Goal: Task Accomplishment & Management: Complete application form

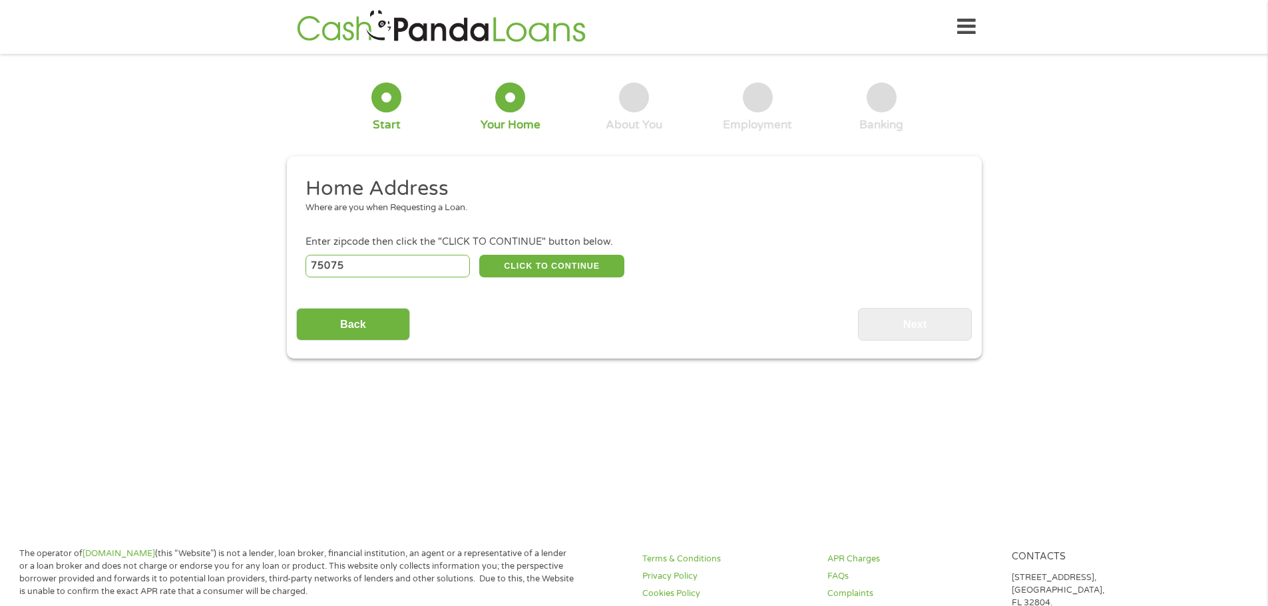
type input "75075"
click at [530, 305] on div "Back Next" at bounding box center [633, 320] width 675 height 42
click at [550, 258] on button "CLICK TO CONTINUE" at bounding box center [551, 266] width 145 height 23
type input "75075"
type input "Plano"
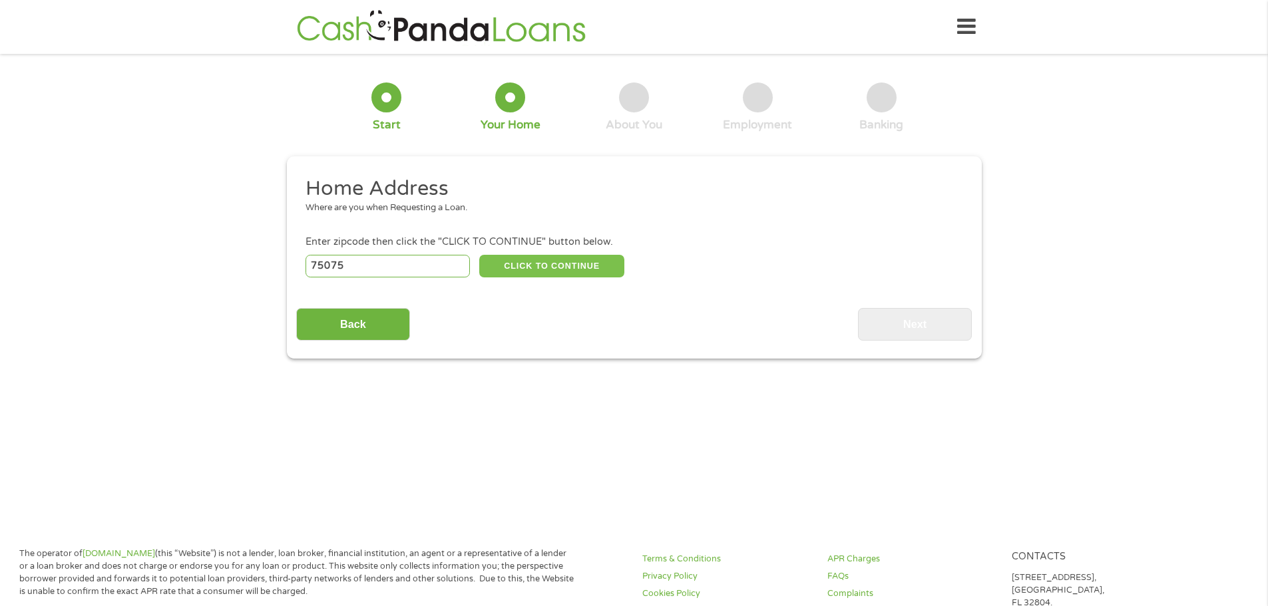
select select "[US_STATE]"
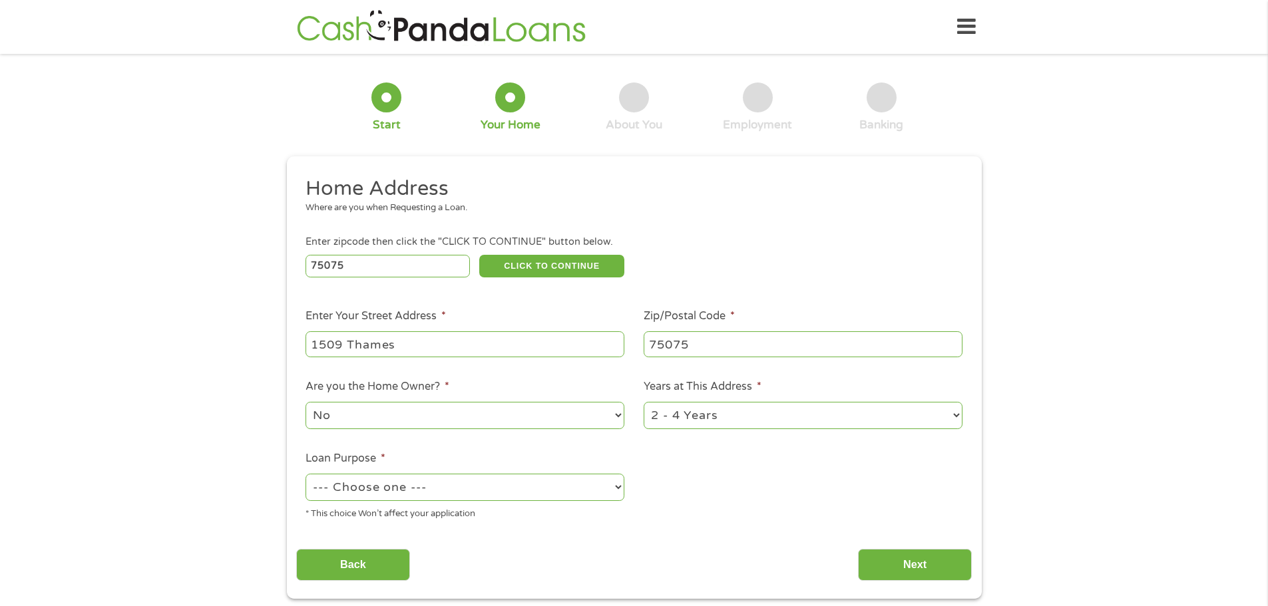
click at [588, 392] on li "Are you the Home Owner? * No Yes" at bounding box center [465, 405] width 338 height 53
type input "1509 Thames Dr"
type input "75075"
click at [351, 419] on select "No Yes" at bounding box center [464, 415] width 319 height 27
select select "yes"
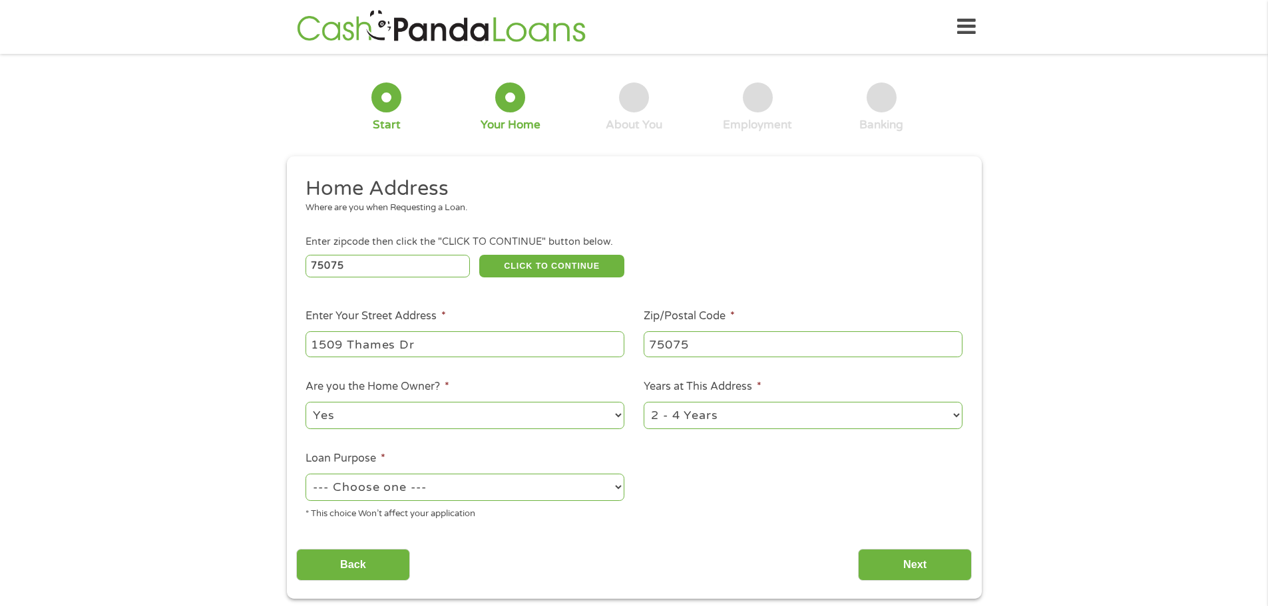
click at [305, 402] on select "No Yes" at bounding box center [464, 415] width 319 height 27
click at [688, 418] on select "1 Year or less 1 - 2 Years 2 - 4 Years Over 4 Years" at bounding box center [802, 415] width 319 height 27
select select "60months"
click at [643, 402] on select "1 Year or less 1 - 2 Years 2 - 4 Years Over 4 Years" at bounding box center [802, 415] width 319 height 27
click at [561, 493] on select "--- Choose one --- Pay Bills Debt Consolidation Home Improvement Major Purchase…" at bounding box center [464, 487] width 319 height 27
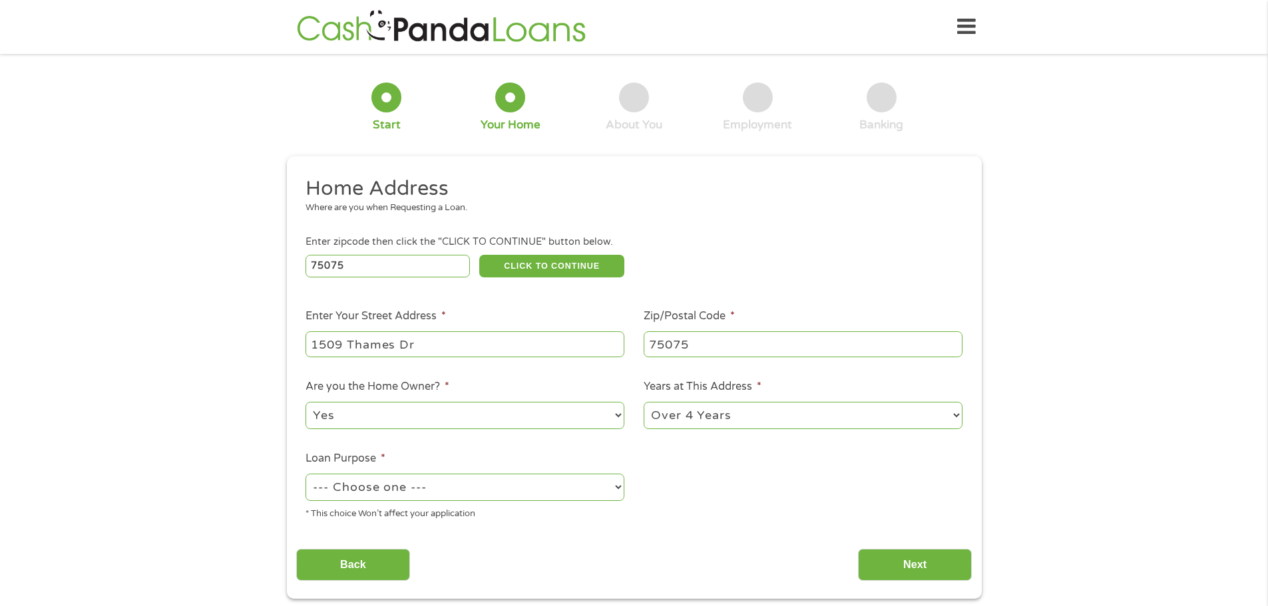
select select "paybills"
click at [305, 474] on select "--- Choose one --- Pay Bills Debt Consolidation Home Improvement Major Purchase…" at bounding box center [464, 487] width 319 height 27
click at [903, 564] on input "Next" at bounding box center [915, 565] width 114 height 33
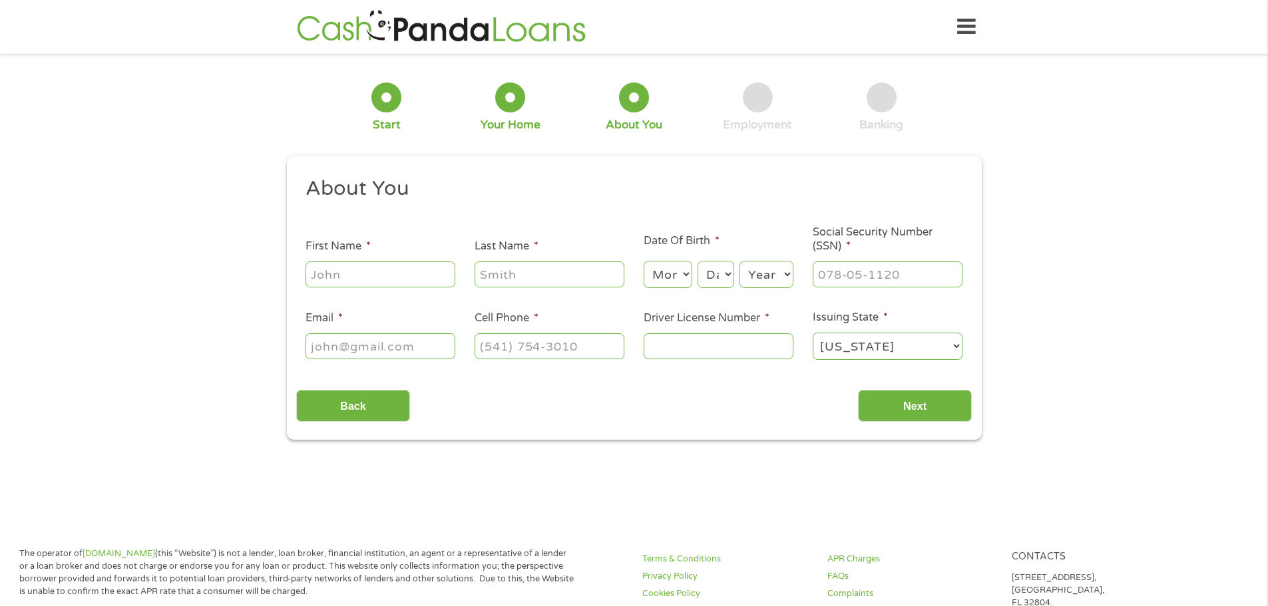
type input "[PERSON_NAME]"
type input "Baert"
type input "[EMAIL_ADDRESS][DOMAIN_NAME]"
type input "[PHONE_NUMBER]"
click at [683, 278] on select "Month 1 2 3 4 5 6 7 8 9 10 11 12" at bounding box center [667, 274] width 49 height 27
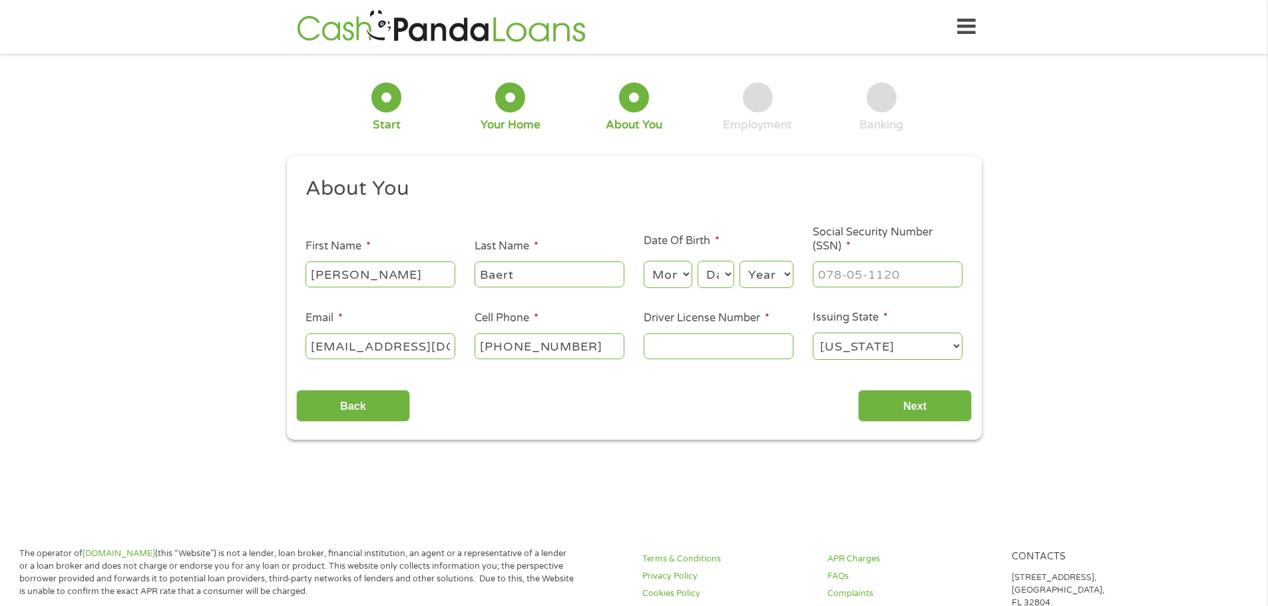
select select "4"
click at [643, 261] on select "Month 1 2 3 4 5 6 7 8 9 10 11 12" at bounding box center [667, 274] width 49 height 27
click at [709, 278] on select "Day 1 2 3 4 5 6 7 8 9 10 11 12 13 14 15 16 17 18 19 20 21 22 23 24 25 26 27 28 …" at bounding box center [715, 274] width 36 height 27
select select "23"
click at [697, 261] on select "Day 1 2 3 4 5 6 7 8 9 10 11 12 13 14 15 16 17 18 19 20 21 22 23 24 25 26 27 28 …" at bounding box center [715, 274] width 36 height 27
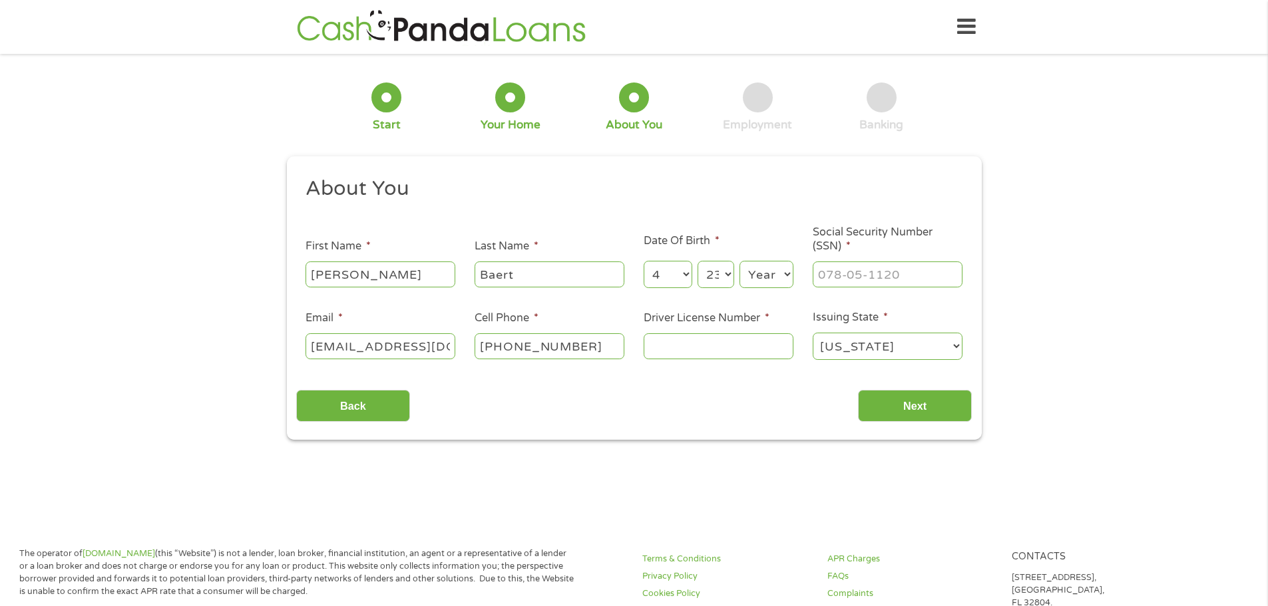
click at [762, 272] on select "Year [DATE] 2006 2005 2004 2003 2002 2001 2000 1999 1998 1997 1996 1995 1994 19…" at bounding box center [766, 274] width 54 height 27
select select "1963"
click at [739, 261] on select "Year [DATE] 2006 2005 2004 2003 2002 2001 2000 1999 1998 1997 1996 1995 1994 19…" at bounding box center [766, 274] width 54 height 27
click at [861, 278] on input "___-__-____" at bounding box center [887, 273] width 150 height 25
type input "312-82-3060"
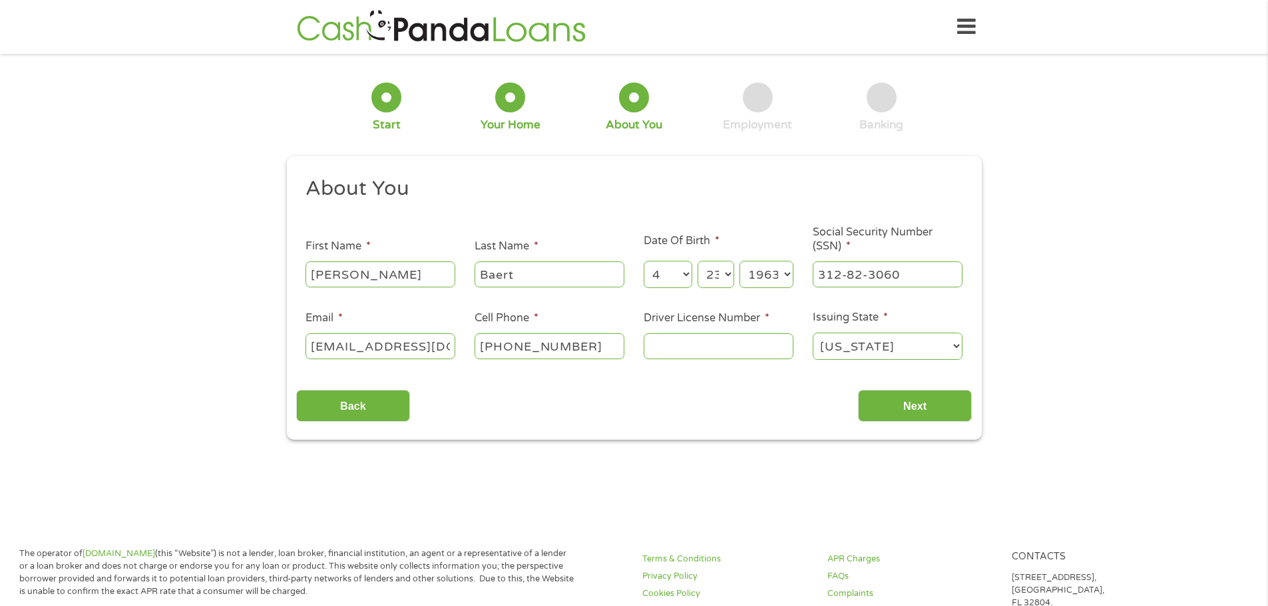
click at [701, 353] on input "Driver License Number *" at bounding box center [718, 345] width 150 height 25
type input "16005842"
click at [913, 405] on input "Next" at bounding box center [915, 406] width 114 height 33
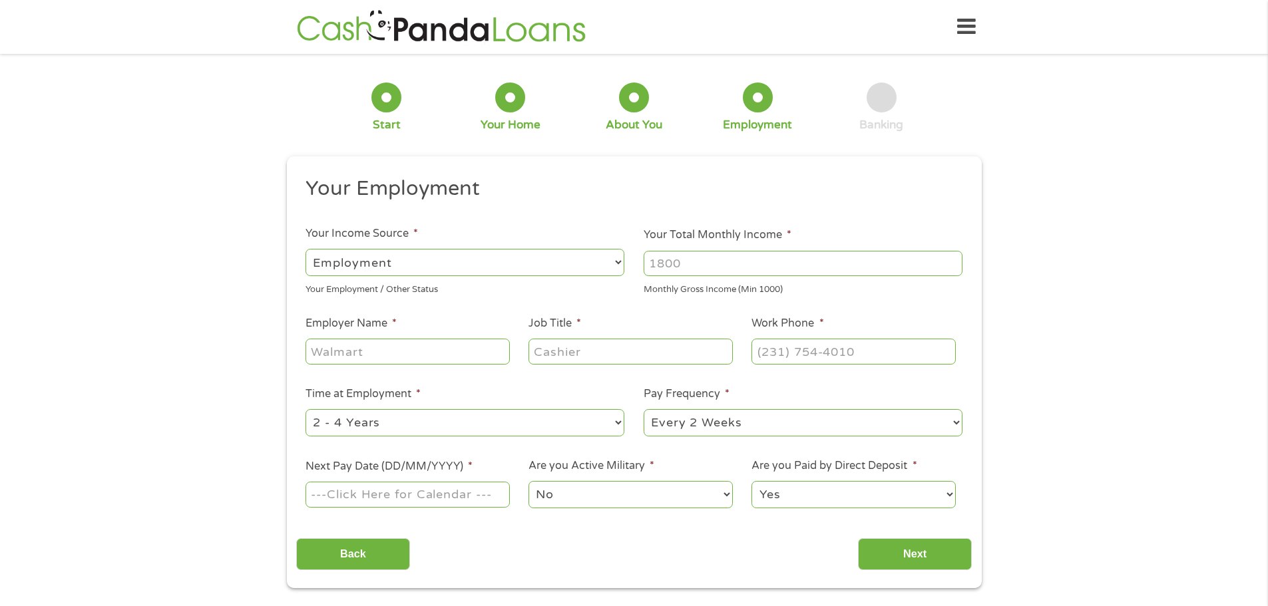
click at [509, 261] on select "--- Choose one --- Employment [DEMOGRAPHIC_DATA] Benefits" at bounding box center [464, 262] width 319 height 27
click at [701, 270] on input "Your Total Monthly Income *" at bounding box center [802, 263] width 319 height 25
type input "14000"
click at [390, 349] on input "Employer Name *" at bounding box center [407, 351] width 204 height 25
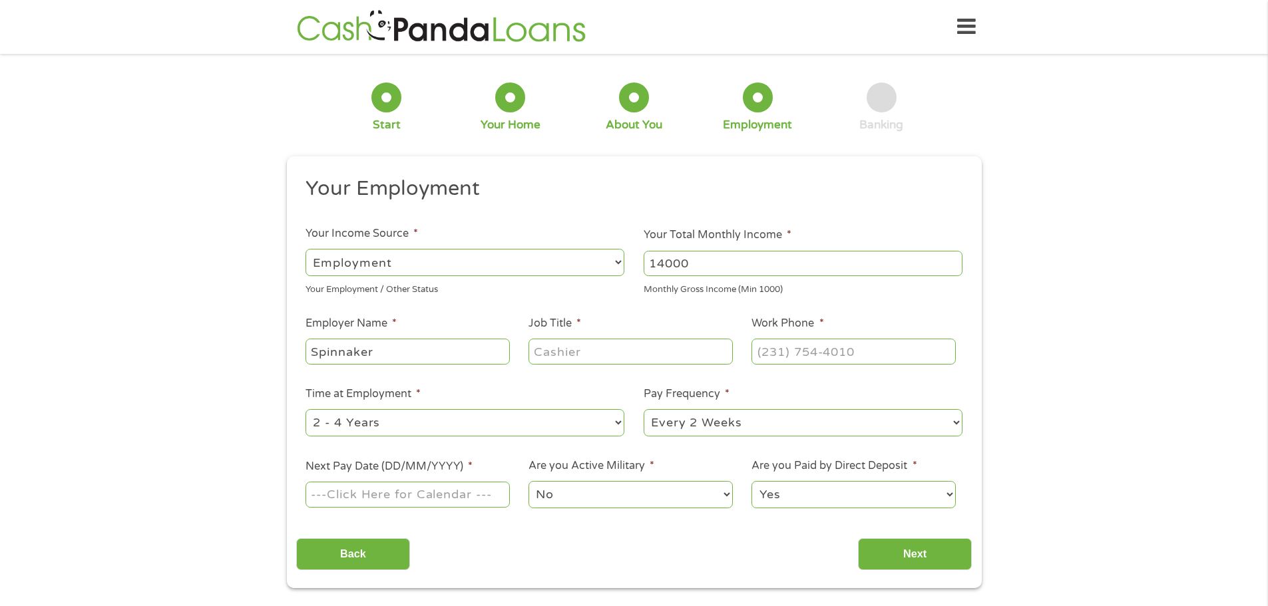
type input "Spinnaker"
type input "Manager"
type input "[PHONE_NUMBER]"
click at [408, 422] on select "--- Choose one --- 1 Year or less 1 - 2 Years 2 - 4 Years Over 4 Years" at bounding box center [464, 422] width 319 height 27
select select "60months"
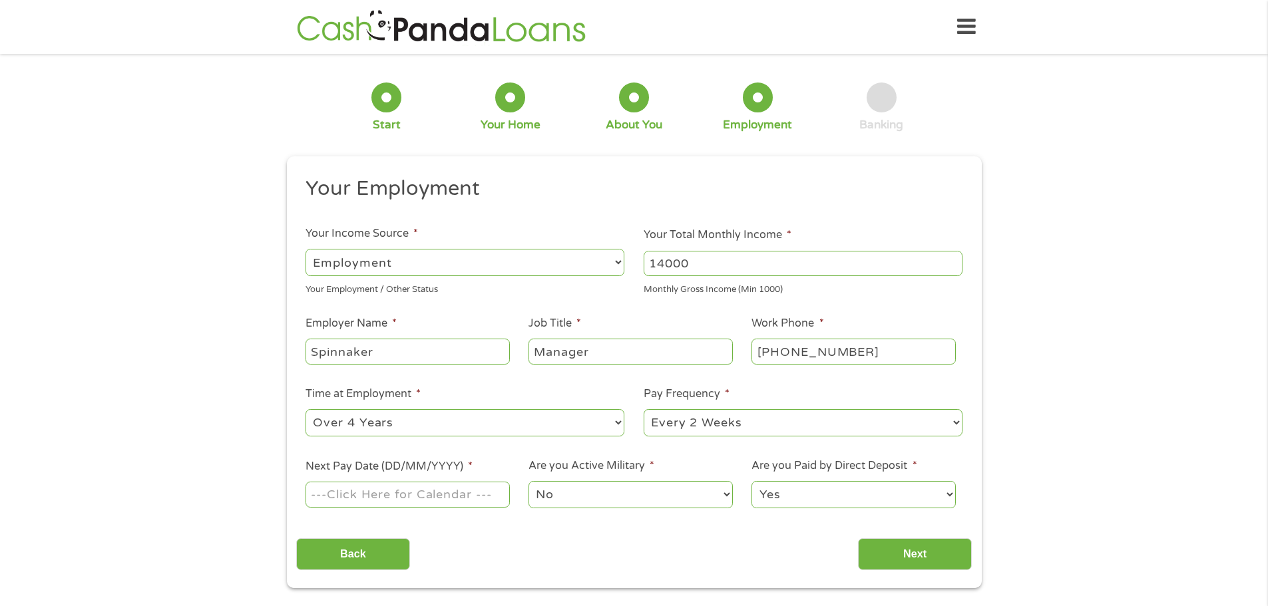
click at [305, 409] on select "--- Choose one --- 1 Year or less 1 - 2 Years 2 - 4 Years Over 4 Years" at bounding box center [464, 422] width 319 height 27
click at [680, 424] on select "--- Choose one --- Every 2 Weeks Every Week Monthly Semi-Monthly" at bounding box center [802, 422] width 319 height 27
select select "semimonthly"
click at [643, 409] on select "--- Choose one --- Every 2 Weeks Every Week Monthly Semi-Monthly" at bounding box center [802, 422] width 319 height 27
click at [430, 501] on input "Next Pay Date (DD/MM/YYYY) *" at bounding box center [407, 494] width 204 height 25
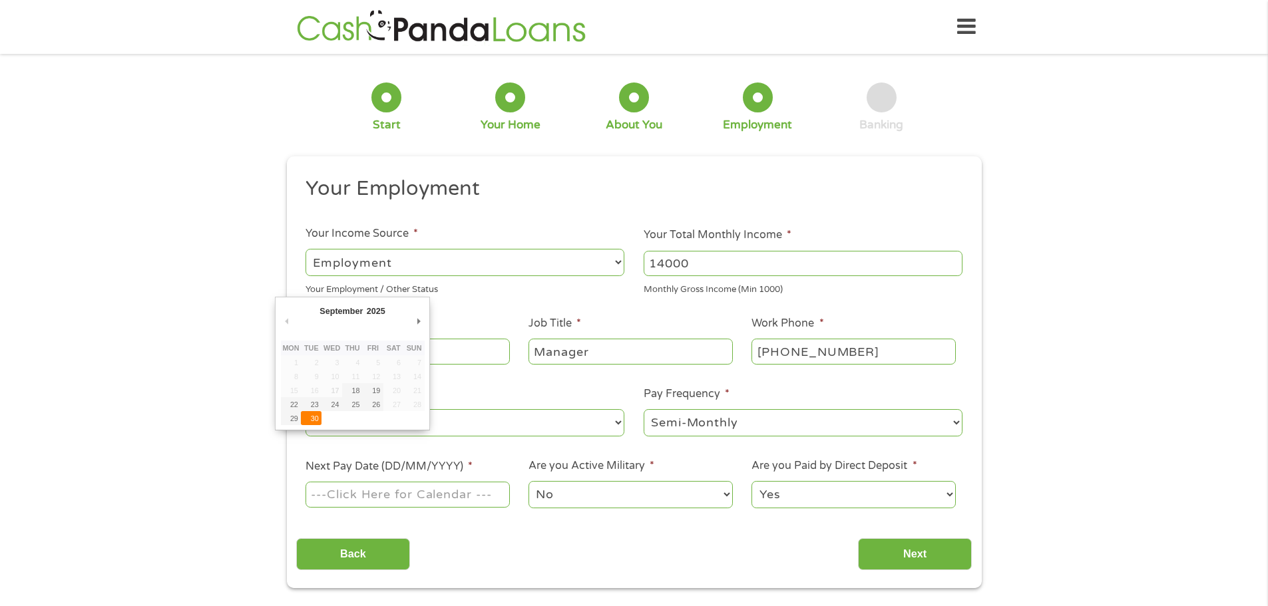
type input "[DATE]"
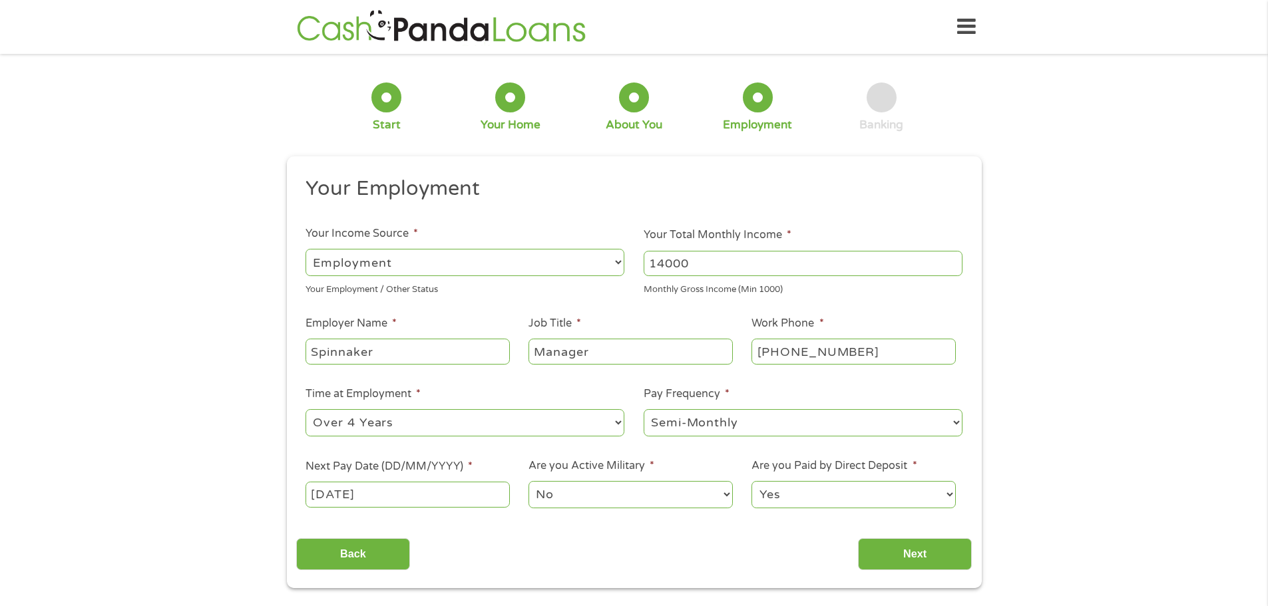
click at [401, 491] on input "[DATE]" at bounding box center [407, 494] width 204 height 25
click at [560, 492] on select "No Yes" at bounding box center [630, 494] width 204 height 27
click at [528, 481] on select "No Yes" at bounding box center [630, 494] width 204 height 27
click at [896, 552] on input "Next" at bounding box center [915, 554] width 114 height 33
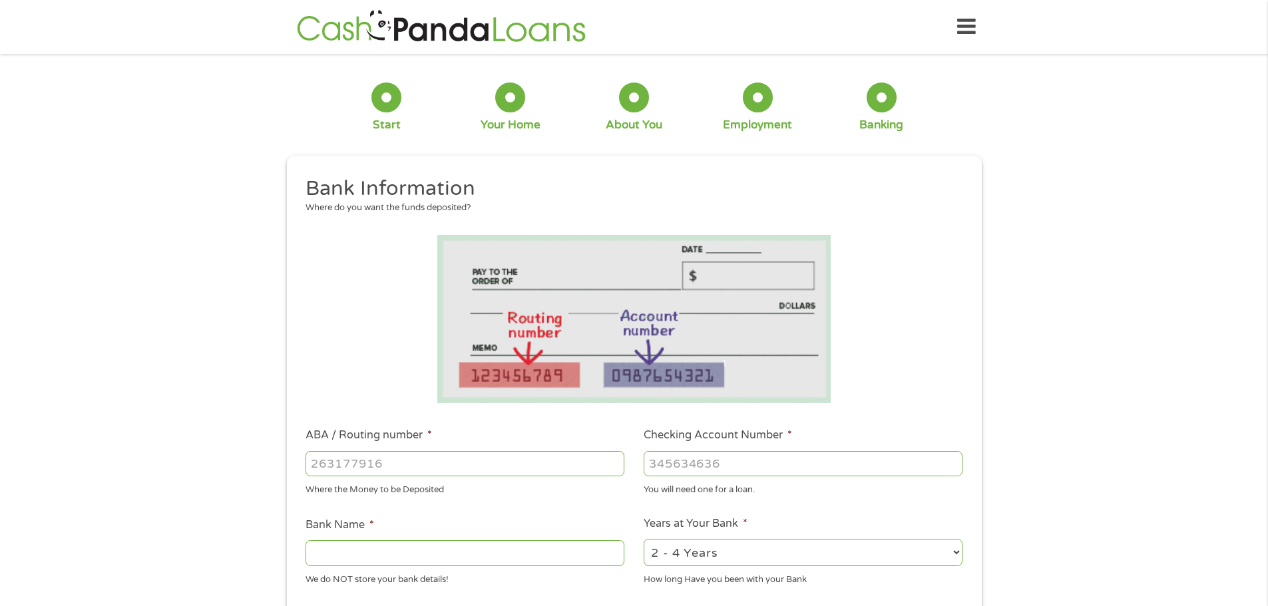
click at [391, 458] on input "ABA / Routing number *" at bounding box center [464, 463] width 319 height 25
type input "111000614"
type input "JPMORGAN CHASE BANK NA"
type input "889877590"
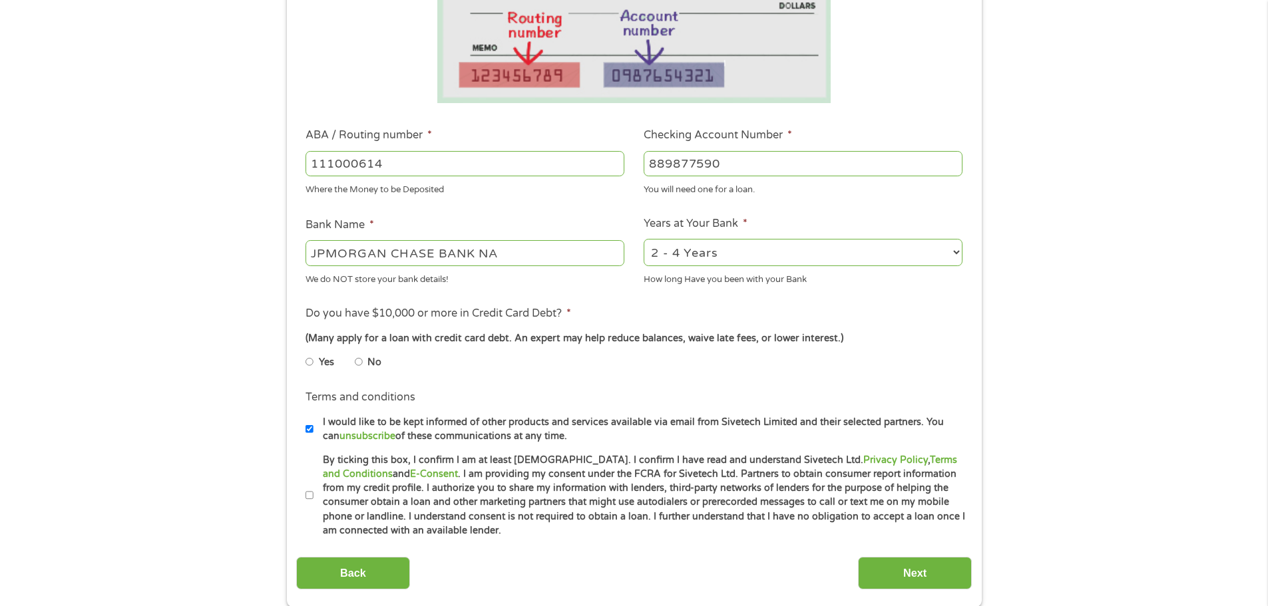
scroll to position [333, 0]
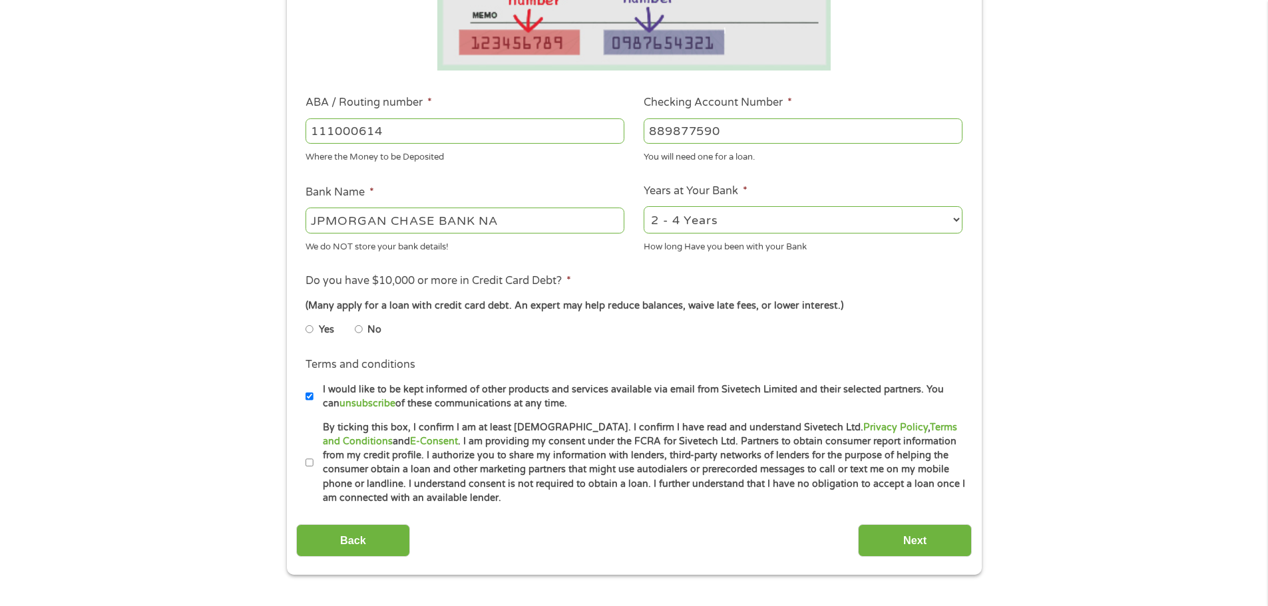
click at [359, 330] on input "No" at bounding box center [359, 329] width 8 height 21
radio input "true"
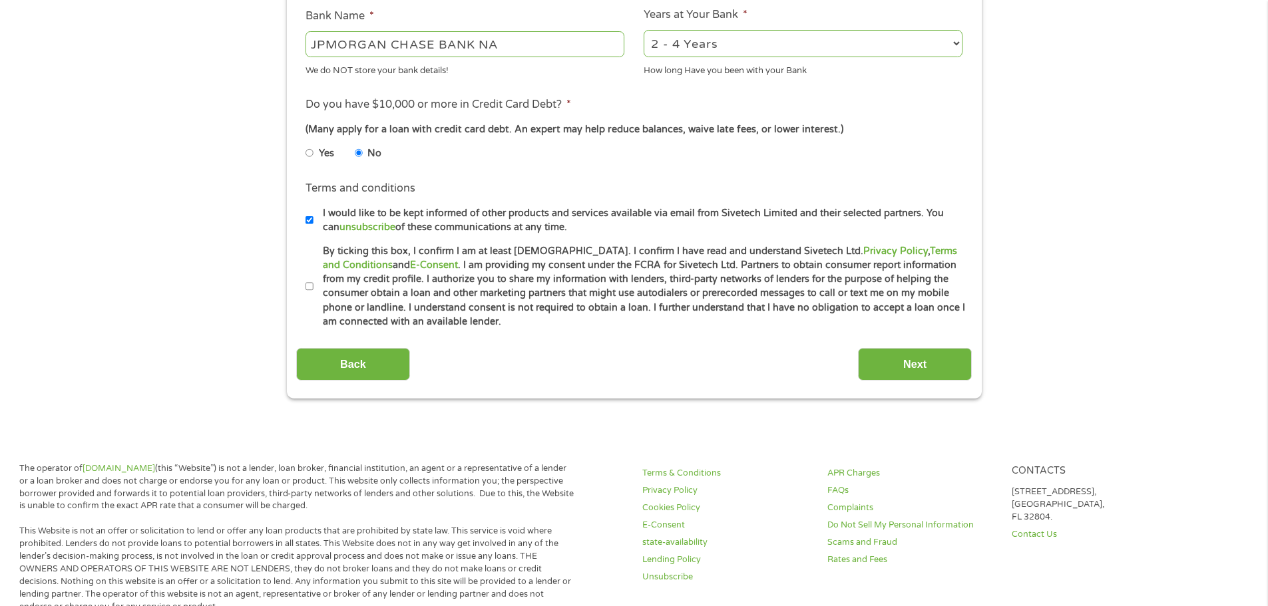
scroll to position [532, 0]
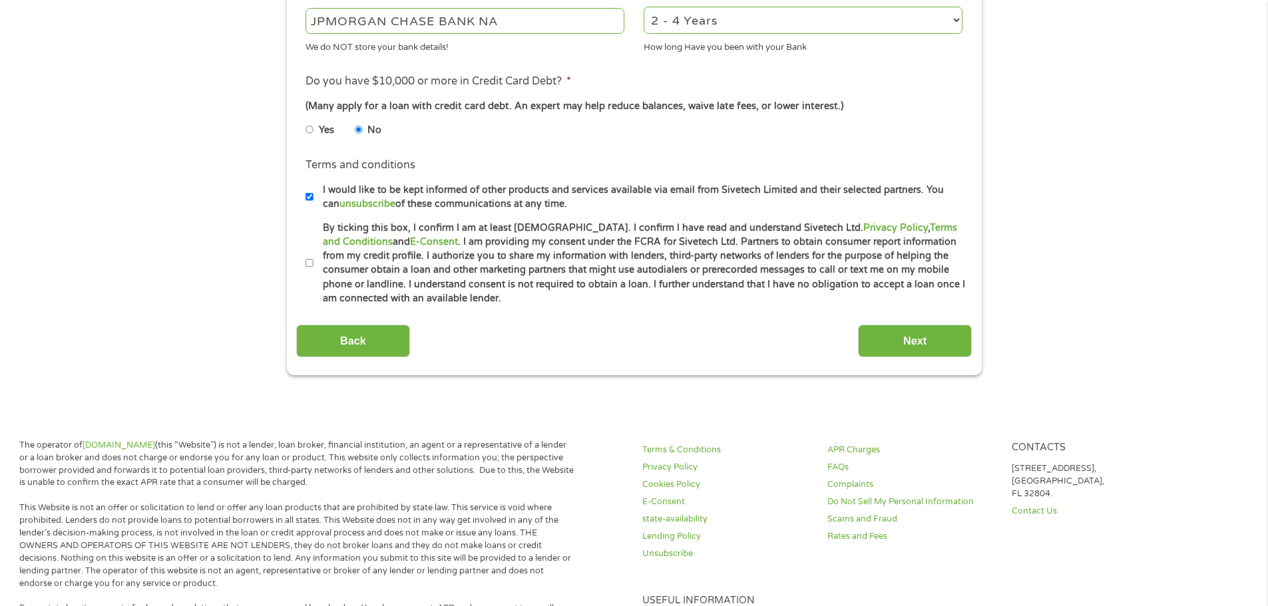
click at [309, 261] on input "By ticking this box, I confirm I am at least [DEMOGRAPHIC_DATA]. I confirm I ha…" at bounding box center [309, 263] width 8 height 21
checkbox input "true"
click at [309, 197] on input "I would like to be kept informed of other products and services available via e…" at bounding box center [309, 196] width 8 height 21
checkbox input "false"
click at [928, 339] on input "Next" at bounding box center [915, 341] width 114 height 33
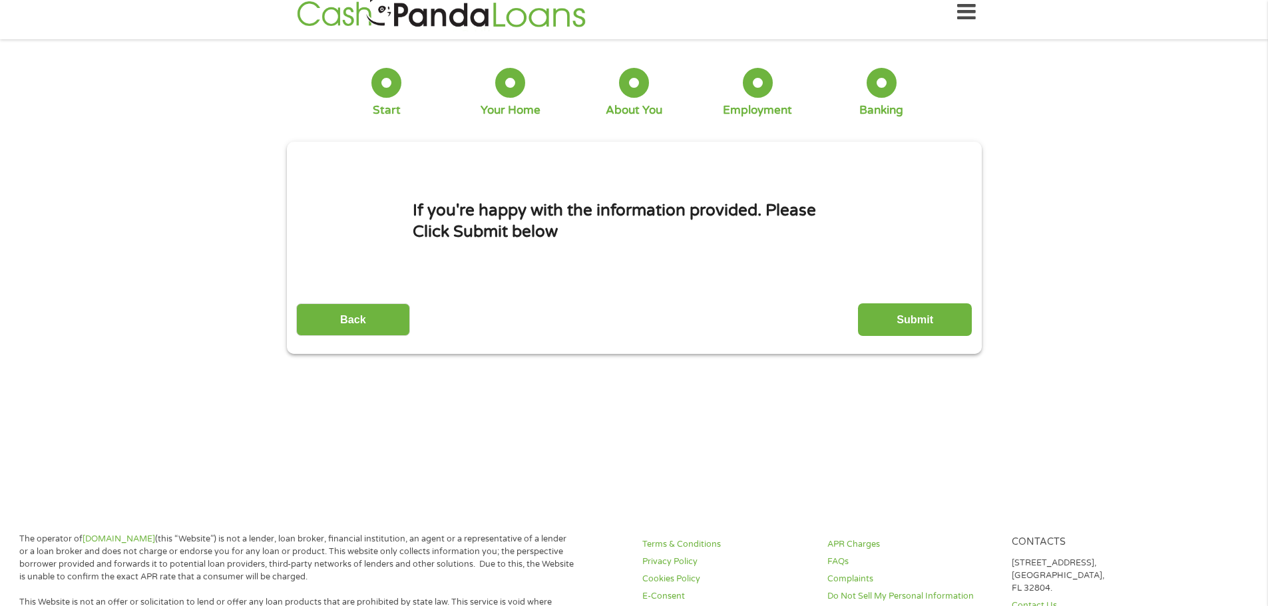
scroll to position [0, 0]
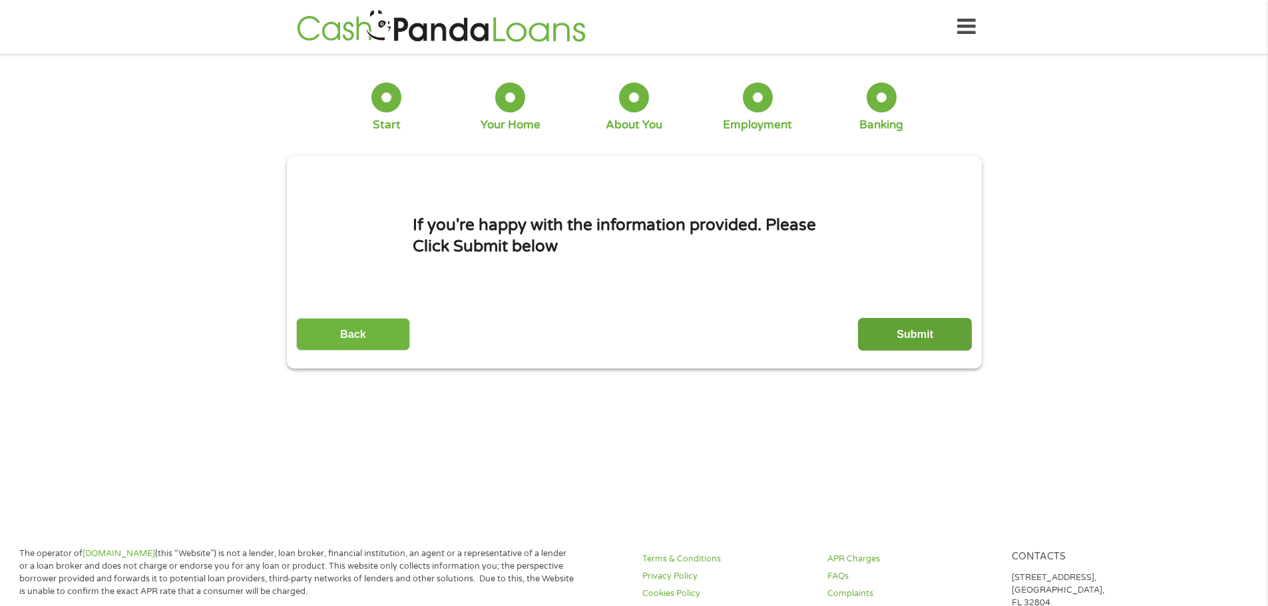
click at [906, 335] on input "Submit" at bounding box center [915, 334] width 114 height 33
